Goal: Transaction & Acquisition: Purchase product/service

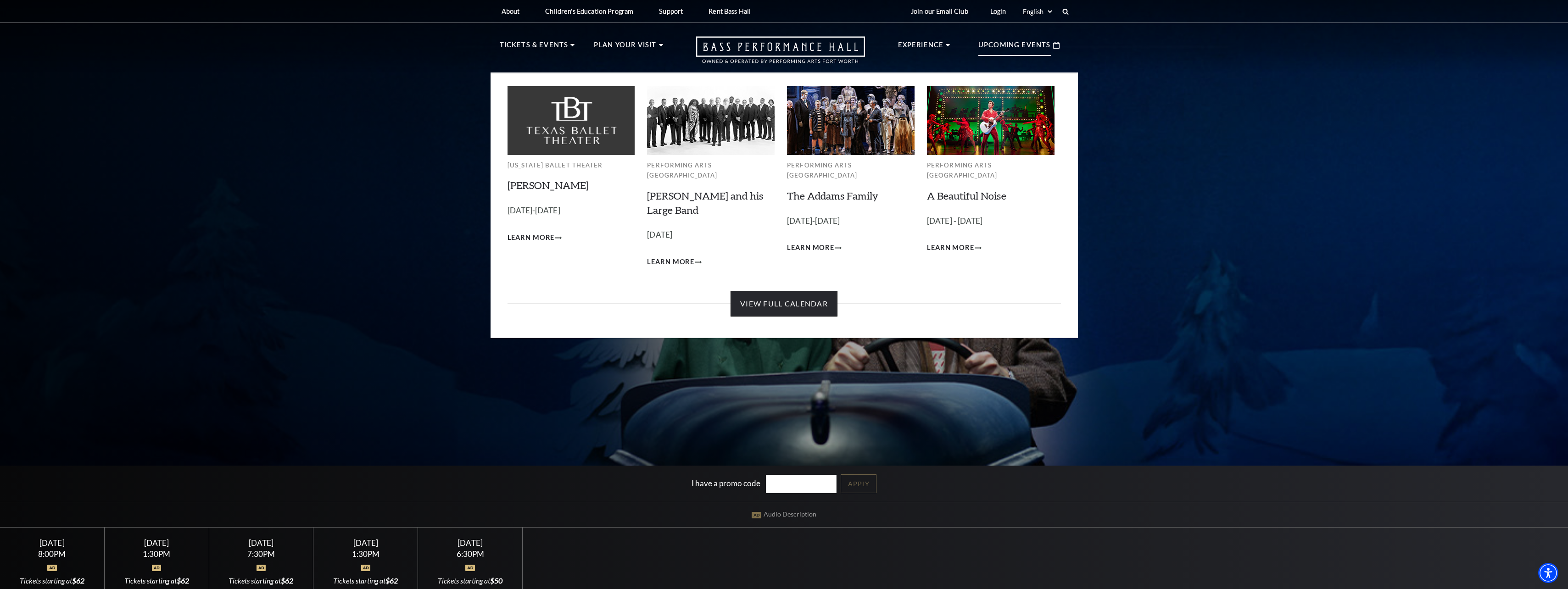
click at [814, 291] on link "View Full Calendar" at bounding box center [784, 304] width 107 height 26
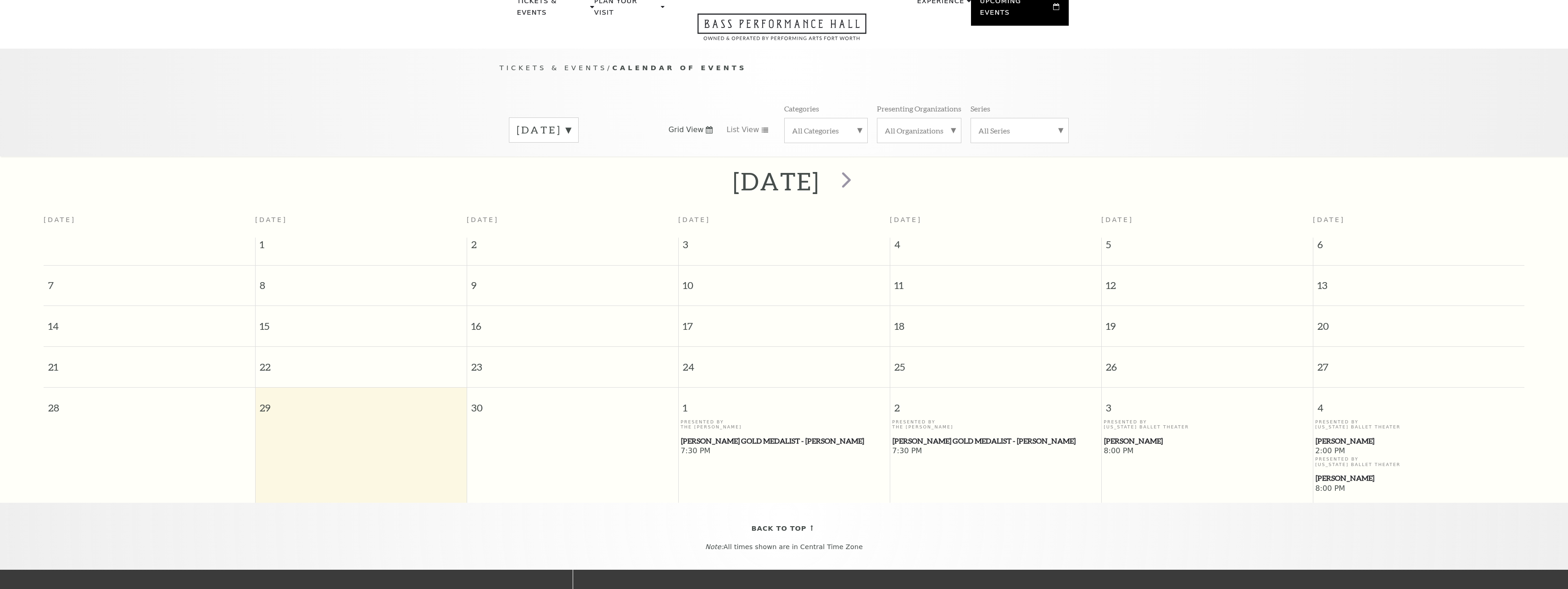
scroll to position [81, 0]
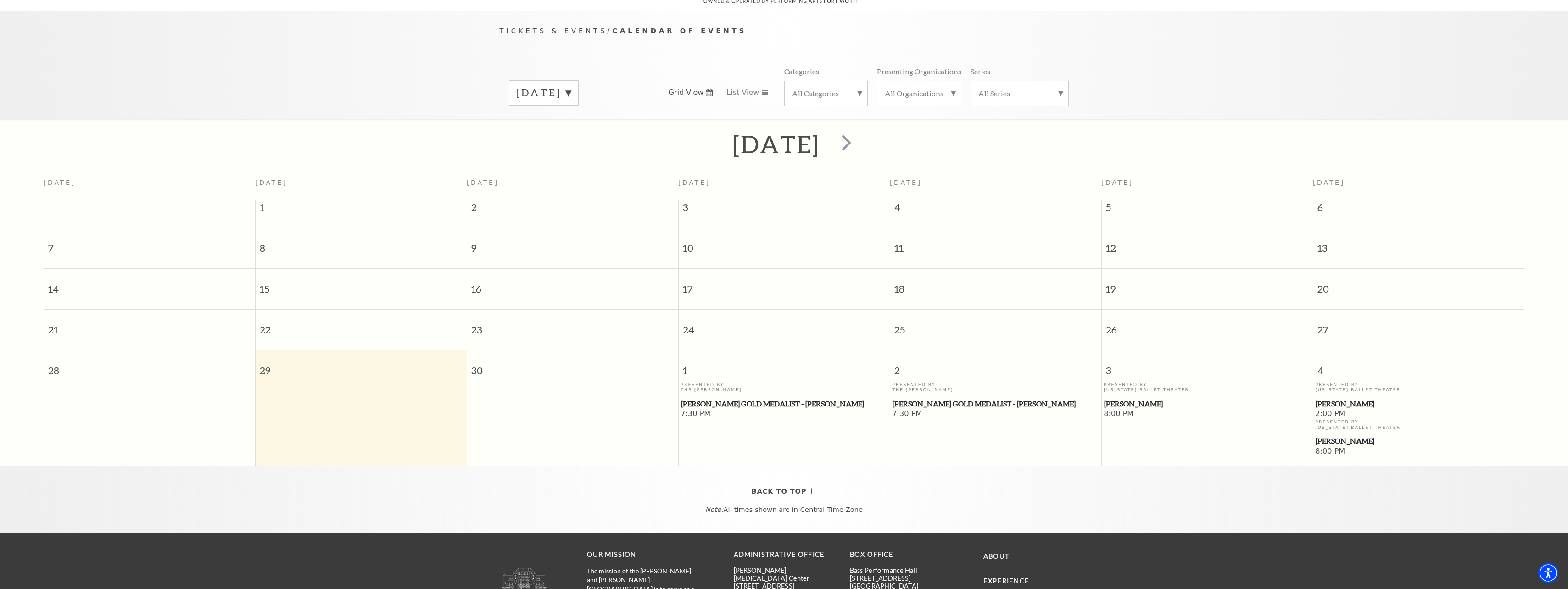
click at [578, 86] on div "[DATE]" at bounding box center [543, 92] width 70 height 25
click at [571, 141] on label "[DATE]" at bounding box center [543, 151] width 54 height 20
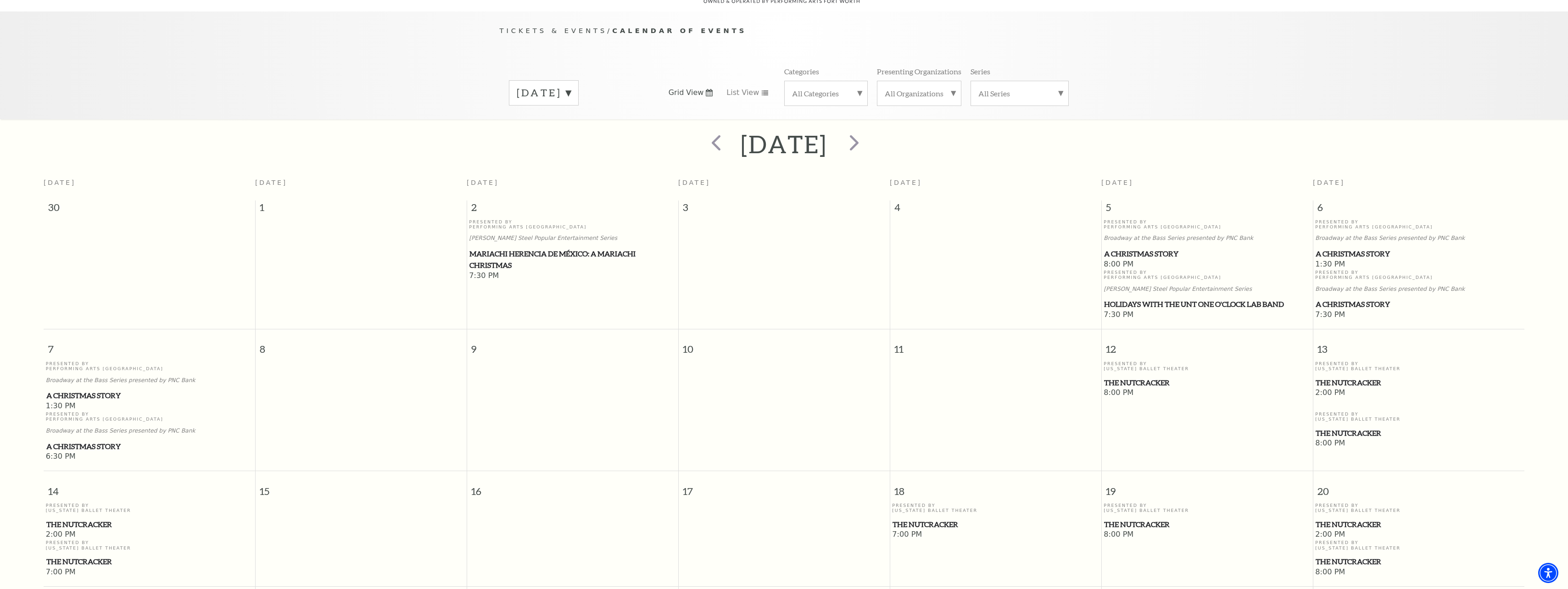
click at [1360, 248] on span "A Christmas Story" at bounding box center [1418, 254] width 206 height 12
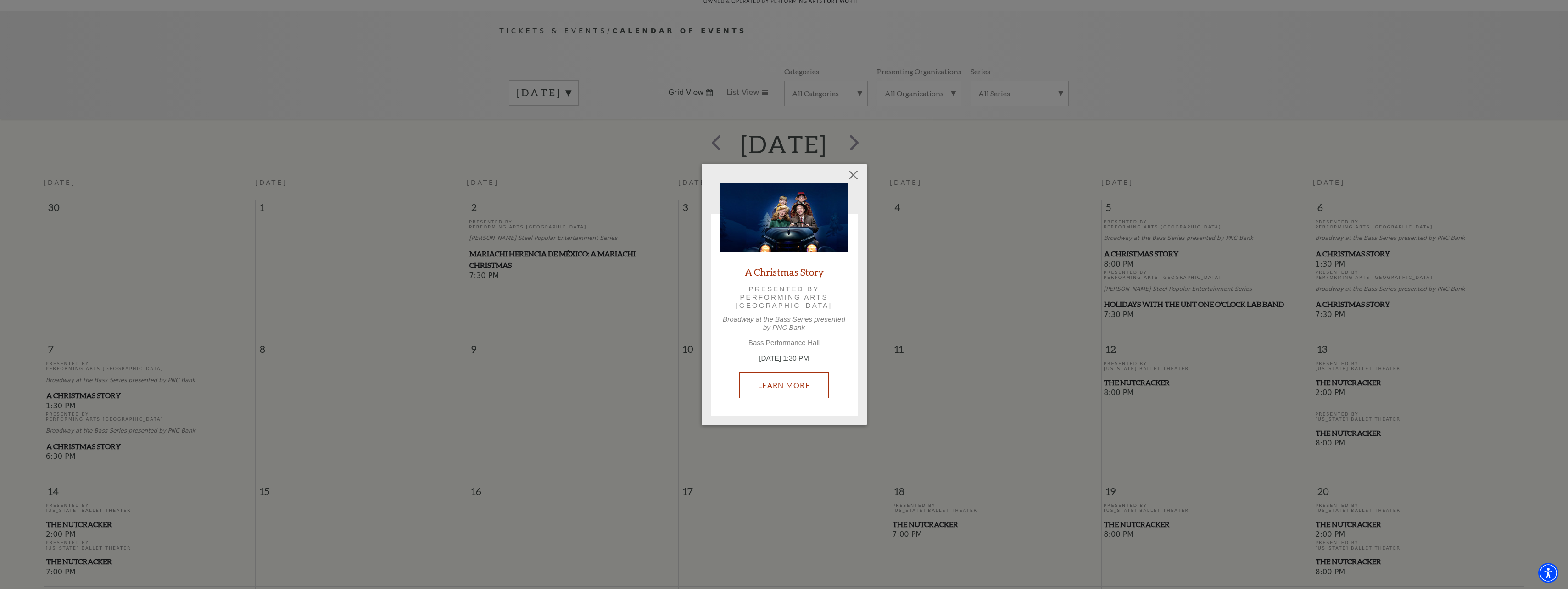
click at [791, 390] on link "Learn More" at bounding box center [784, 385] width 89 height 26
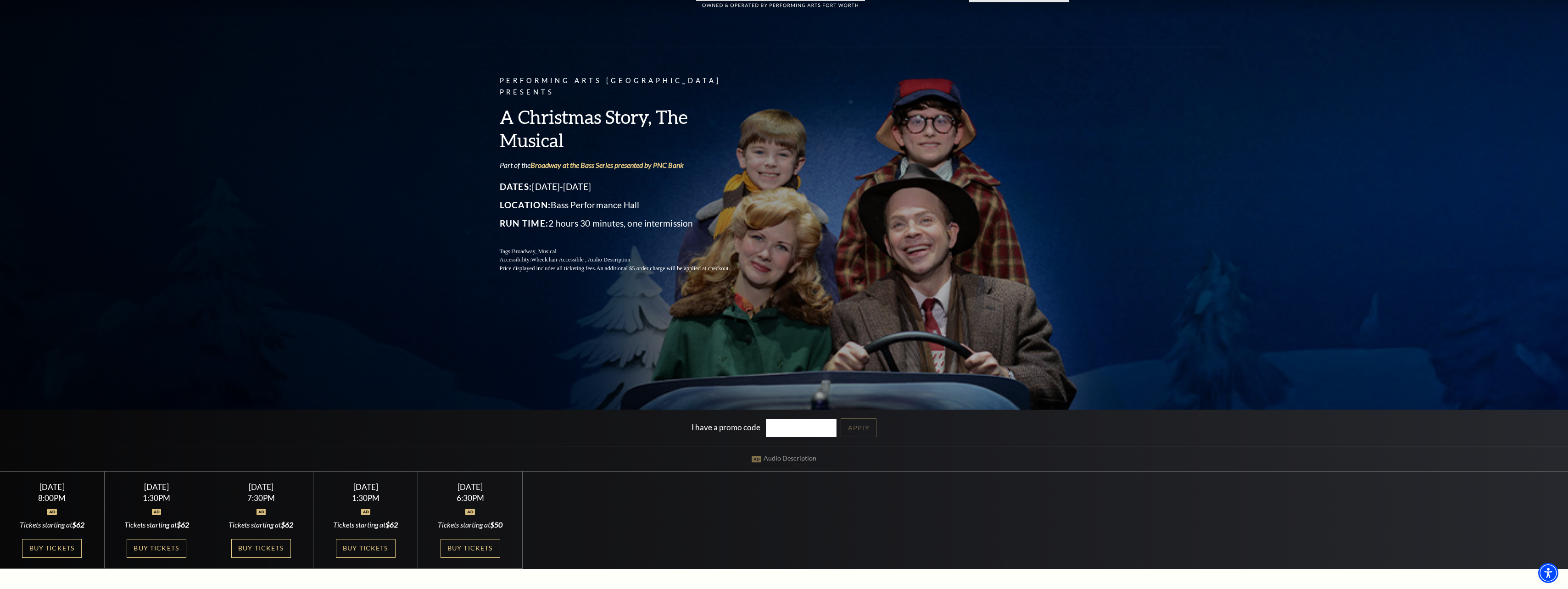
scroll to position [137, 0]
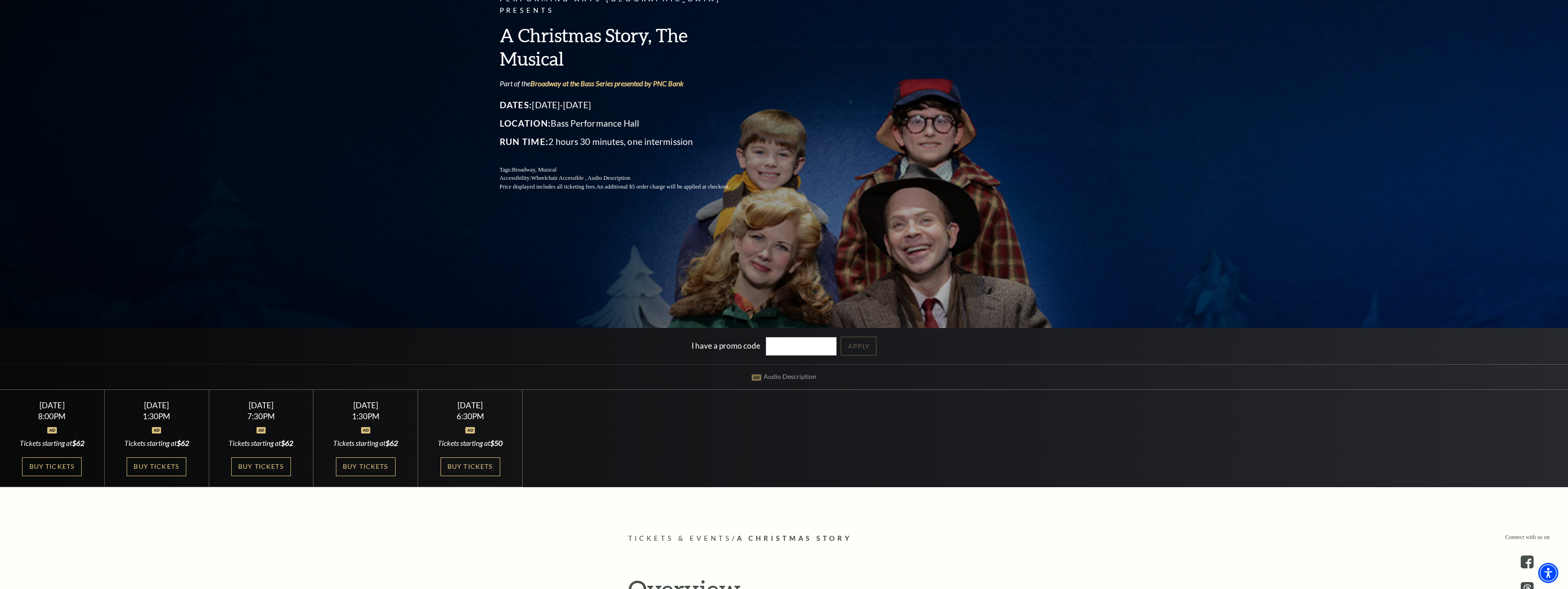
click at [168, 428] on div at bounding box center [156, 425] width 82 height 9
click at [142, 467] on link "Buy Tickets" at bounding box center [156, 466] width 60 height 19
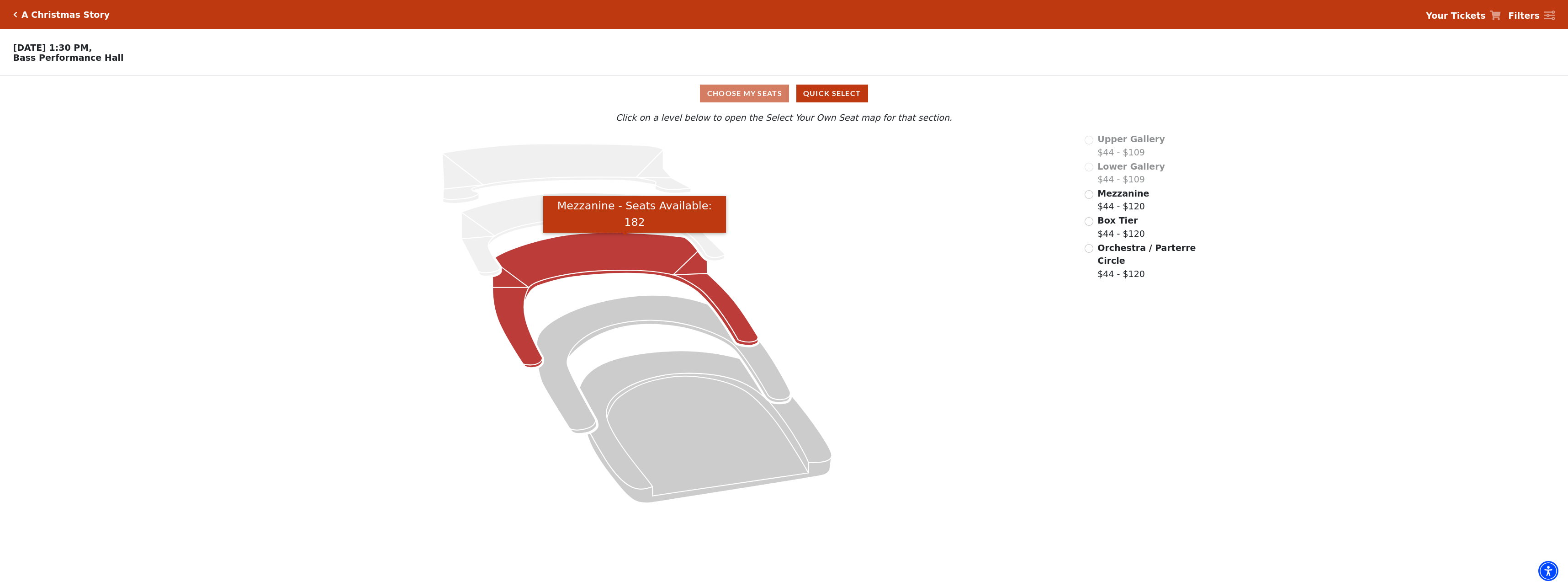
click at [589, 271] on icon "Mezzanine - Seats Available: 182" at bounding box center [625, 300] width 265 height 135
